Goal: Task Accomplishment & Management: Use online tool/utility

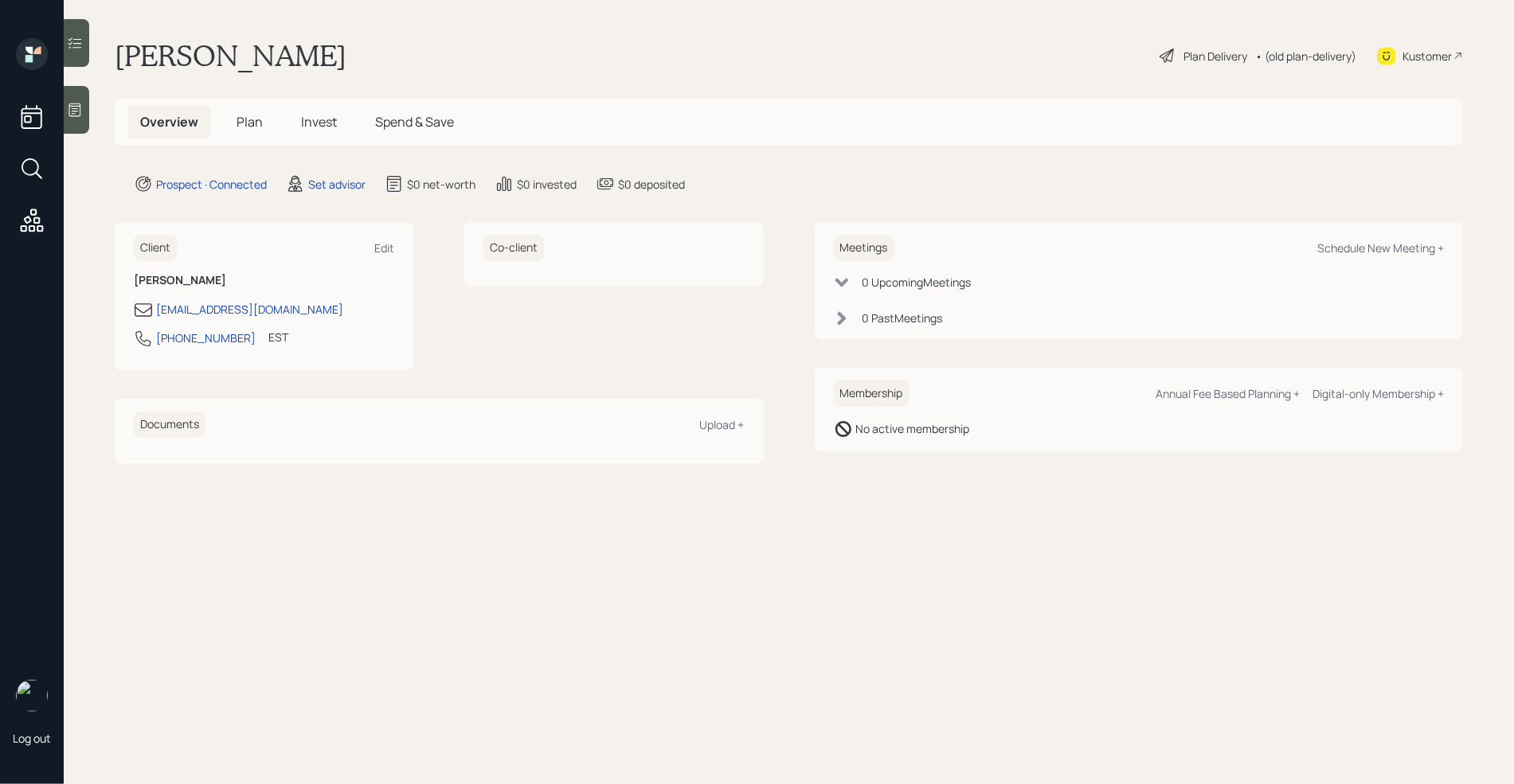
click at [79, 109] on icon at bounding box center [75, 110] width 16 height 16
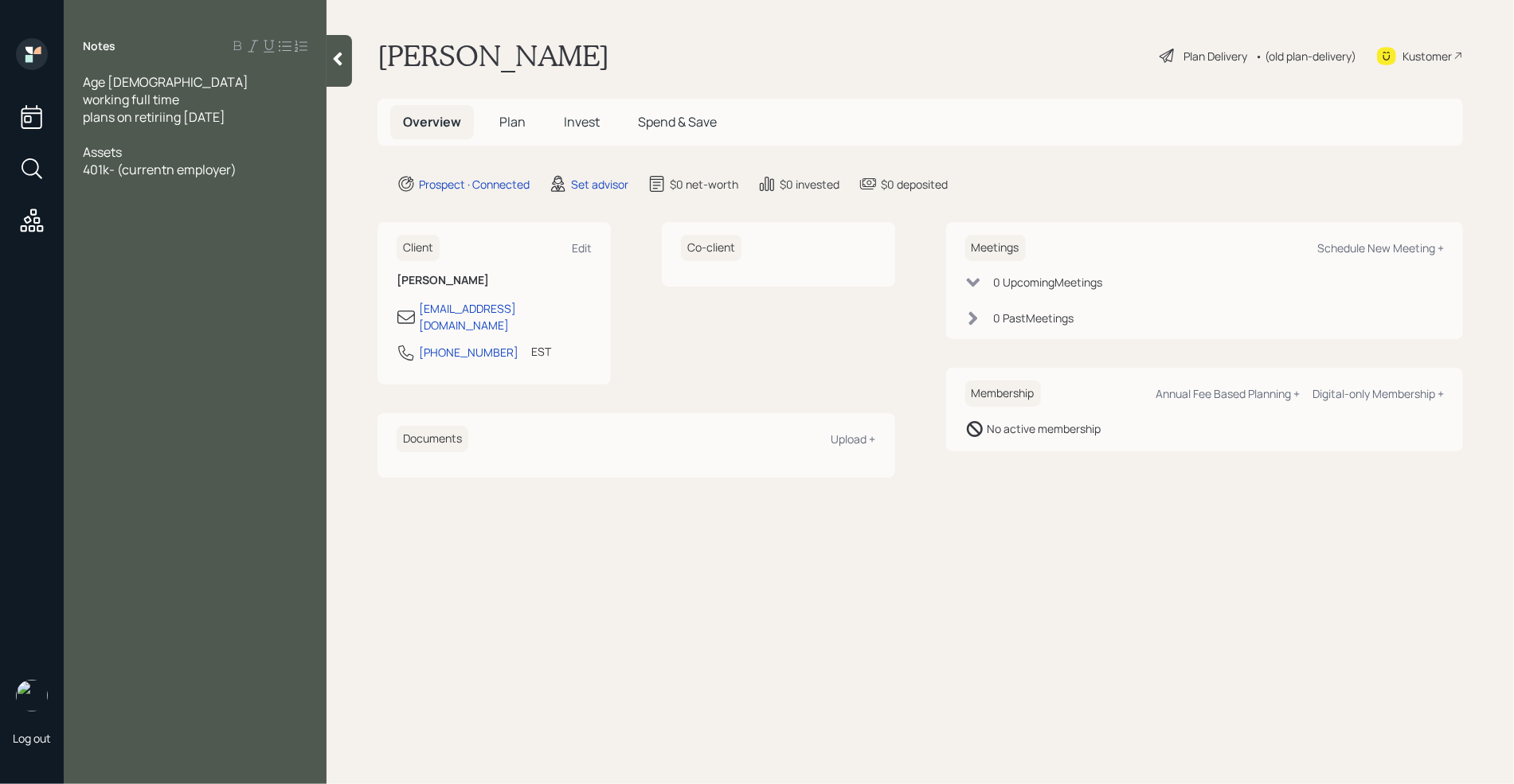
click at [176, 172] on span "401k- (currentn employer)" at bounding box center [159, 170] width 154 height 18
click at [252, 172] on div "401k- (current employer)" at bounding box center [195, 170] width 224 height 18
click at [158, 145] on div "Assets" at bounding box center [195, 152] width 224 height 18
click at [125, 128] on div at bounding box center [195, 135] width 224 height 18
click at [230, 222] on div "401k- (current employer)" at bounding box center [195, 222] width 224 height 18
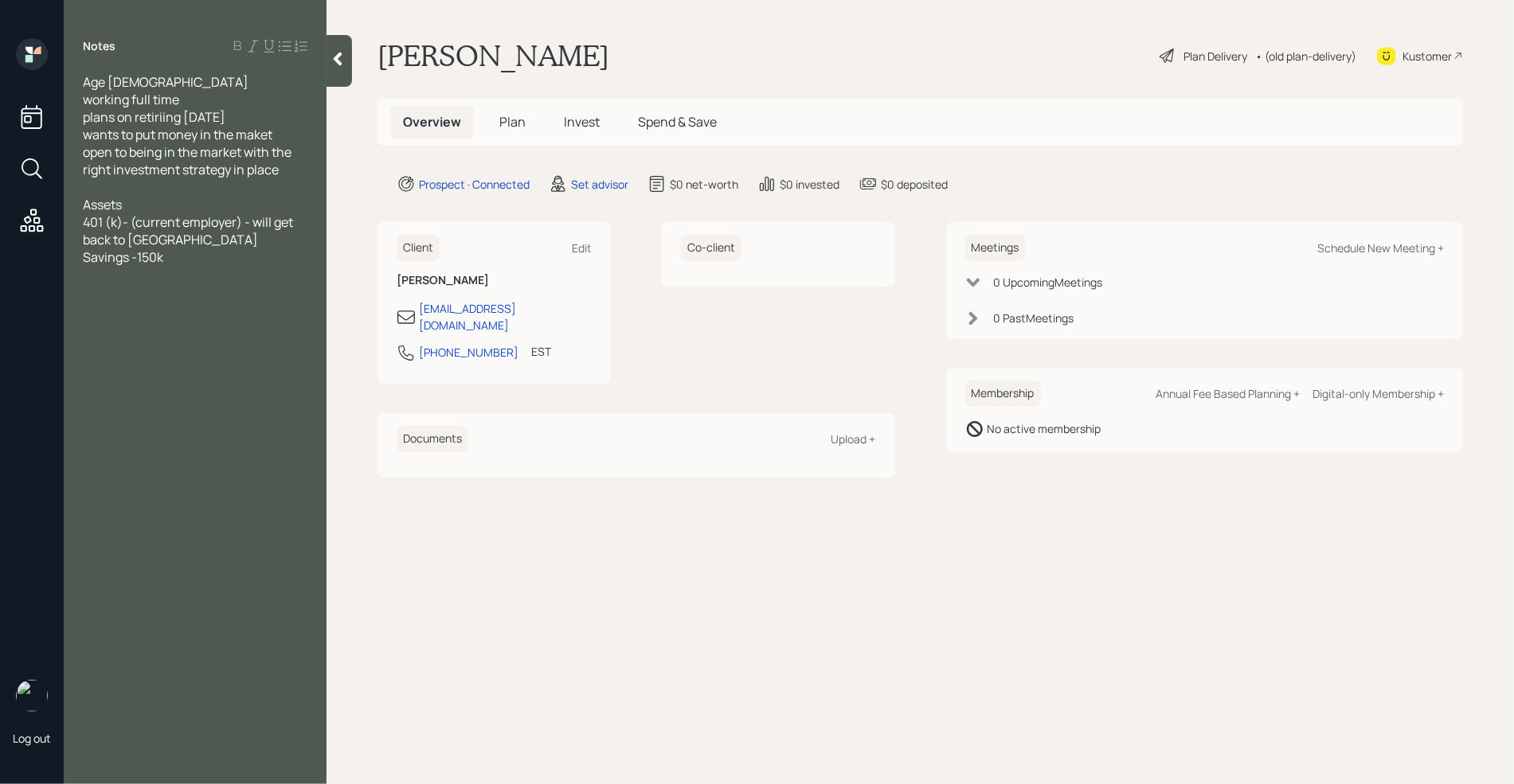
click at [197, 266] on div "Notes Age [DEMOGRAPHIC_DATA] working full time plans on retiriing [DATE] wants …" at bounding box center [195, 402] width 263 height 727
click at [176, 258] on div "Savings -150k" at bounding box center [195, 257] width 224 height 18
click at [187, 262] on div "Savings -150k" at bounding box center [195, 257] width 224 height 18
click at [1374, 247] on div "Schedule New Meeting +" at bounding box center [1381, 247] width 127 height 15
select select "round-[PERSON_NAME]"
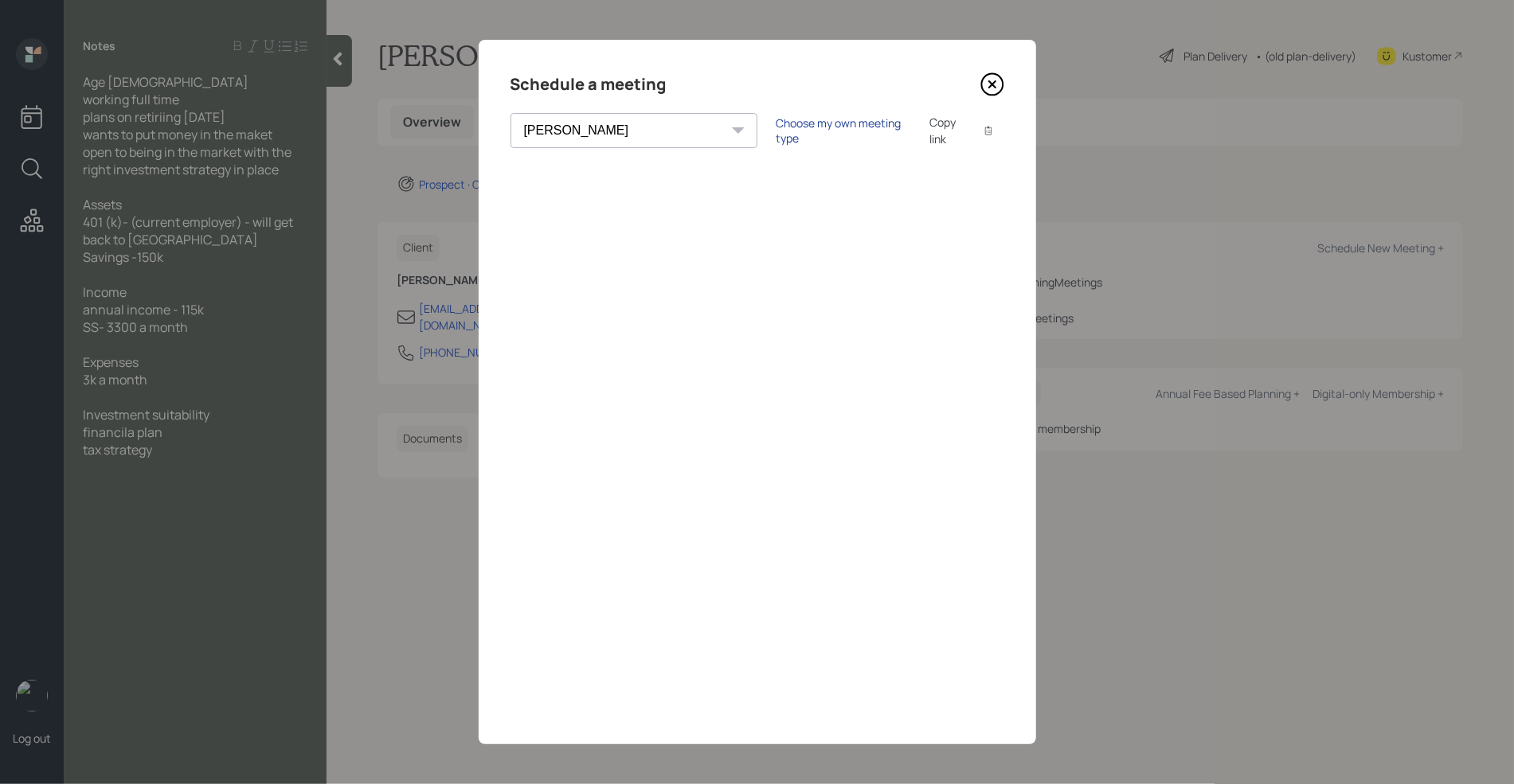
click at [776, 137] on div "Choose my own meeting type" at bounding box center [843, 131] width 134 height 30
